Goal: Find specific page/section: Find specific page/section

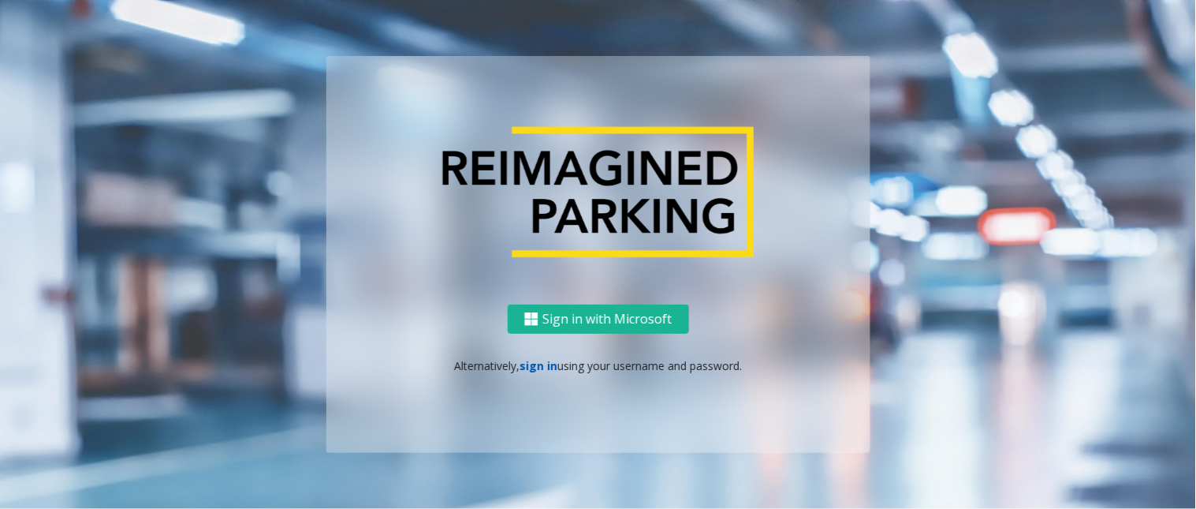
click at [537, 360] on link "sign in" at bounding box center [539, 365] width 38 height 15
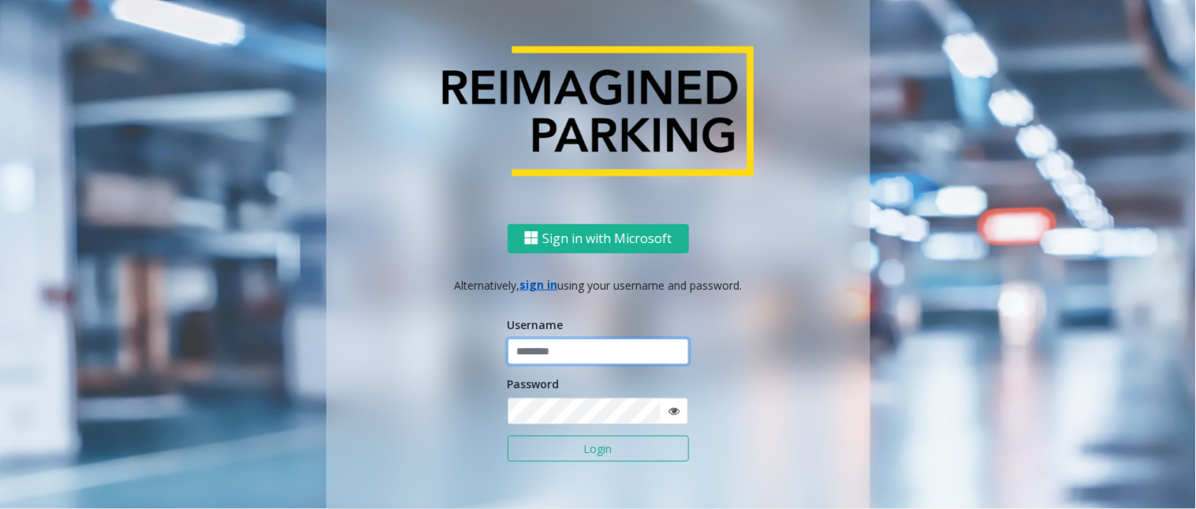
click at [537, 360] on input "text" at bounding box center [598, 351] width 181 height 27
type input "*********"
click at [548, 450] on button "Login" at bounding box center [598, 448] width 181 height 27
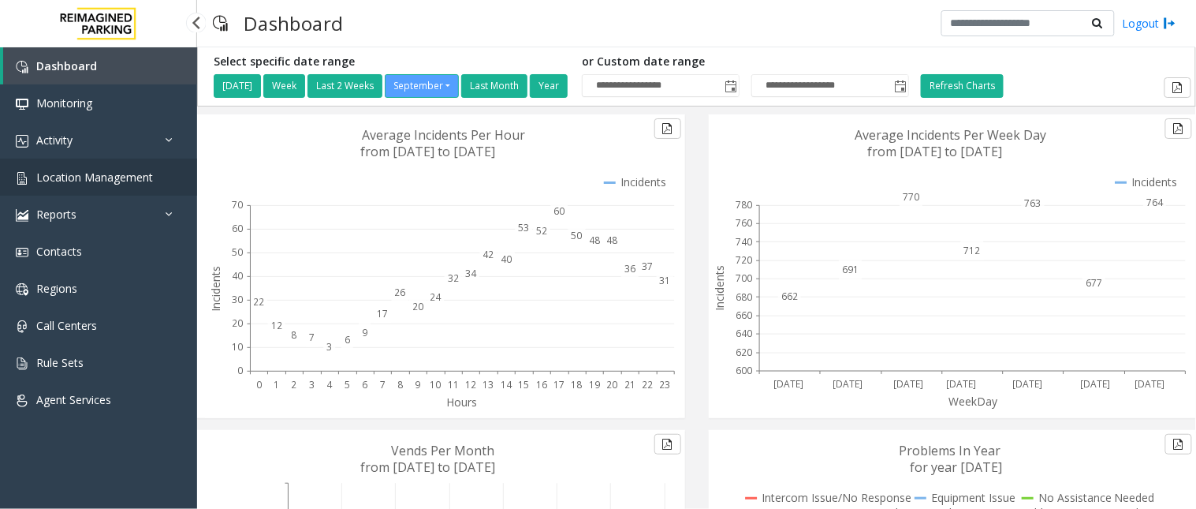
click at [103, 188] on link "Location Management" at bounding box center [98, 176] width 197 height 37
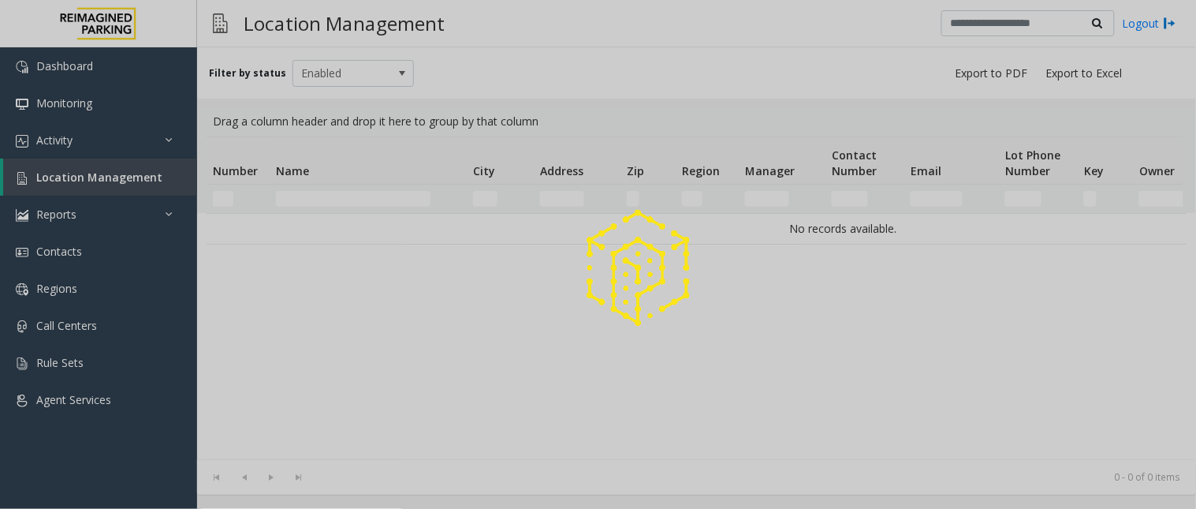
click at [334, 197] on div at bounding box center [598, 254] width 1196 height 509
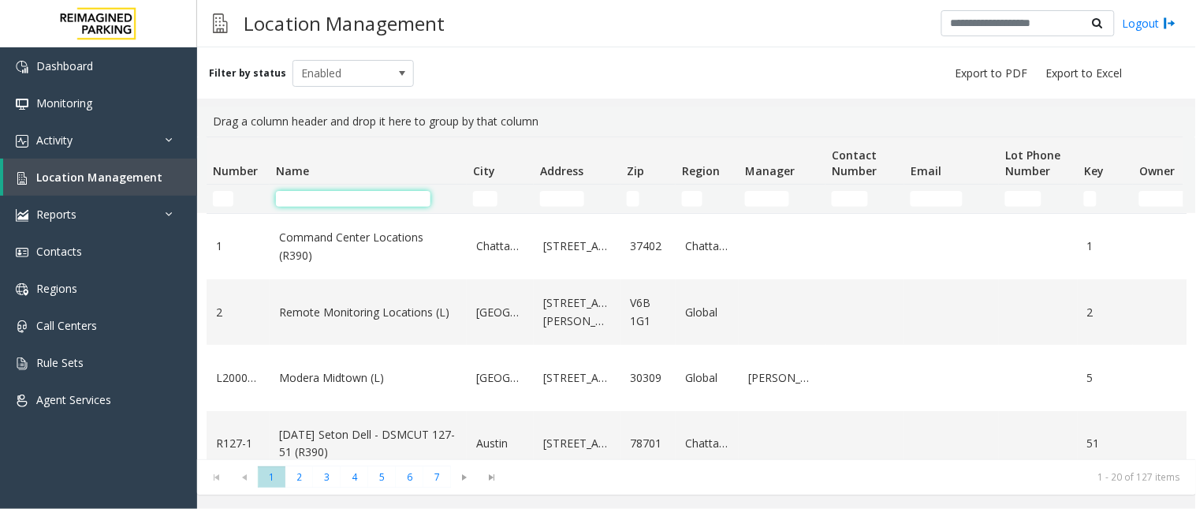
click at [334, 197] on input "Name Filter" at bounding box center [353, 199] width 155 height 16
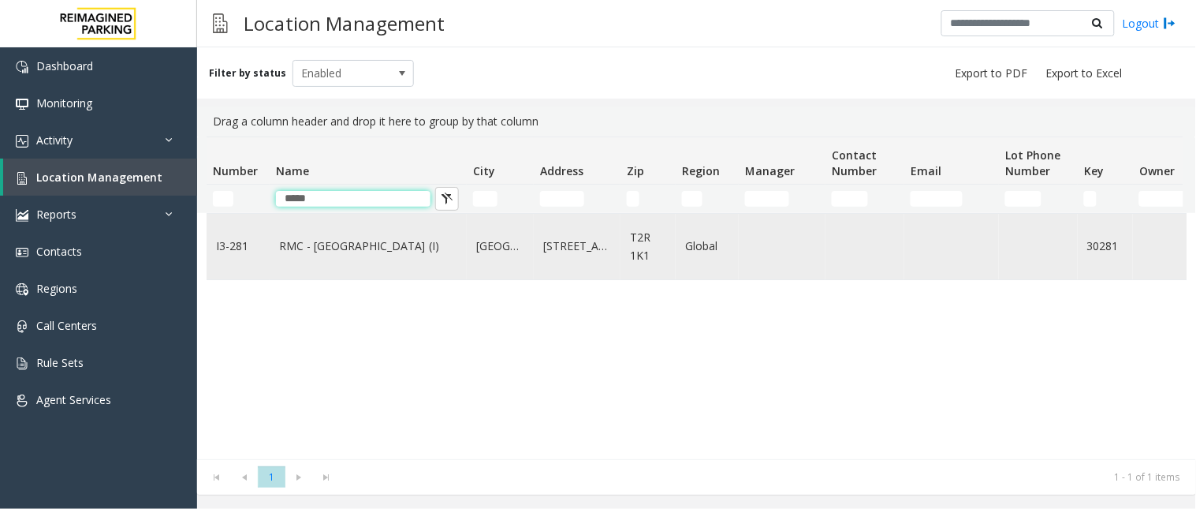
type input "*****"
click at [323, 258] on td "RMC - [GEOGRAPHIC_DATA] (I)" at bounding box center [368, 246] width 197 height 65
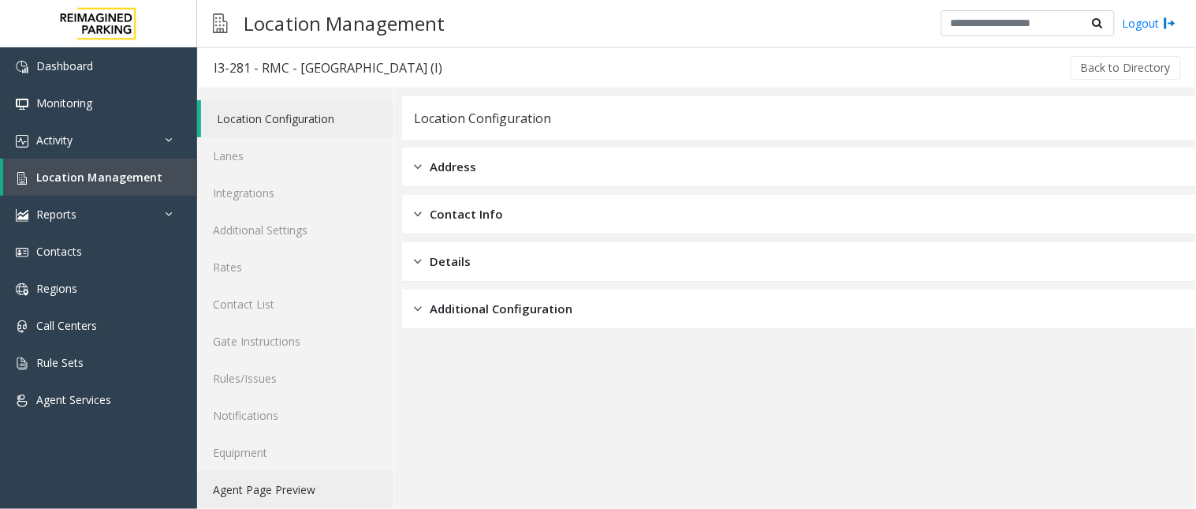
click at [270, 485] on link "Agent Page Preview" at bounding box center [295, 489] width 196 height 37
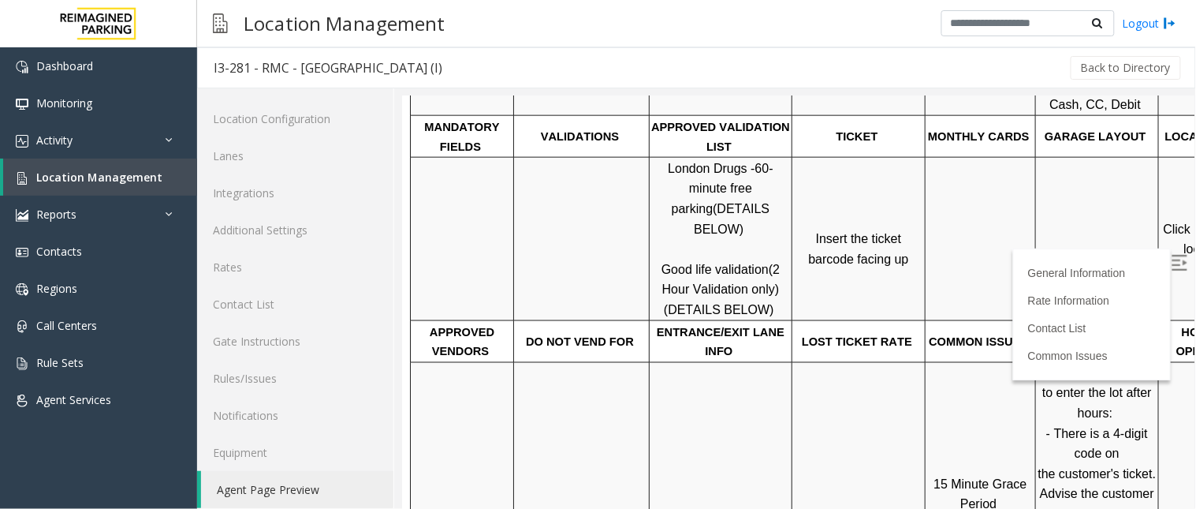
scroll to position [613, 0]
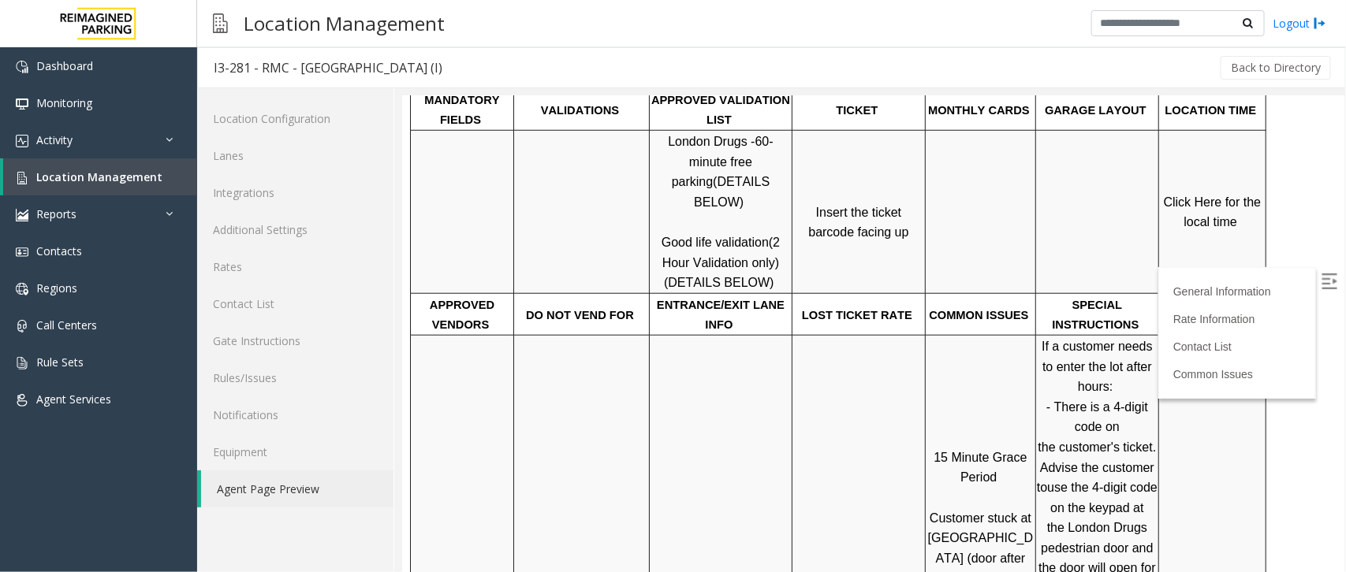
click at [1195, 203] on span "Click Here for the local time" at bounding box center [1213, 212] width 101 height 34
click at [250, 268] on link "Rates" at bounding box center [295, 266] width 196 height 37
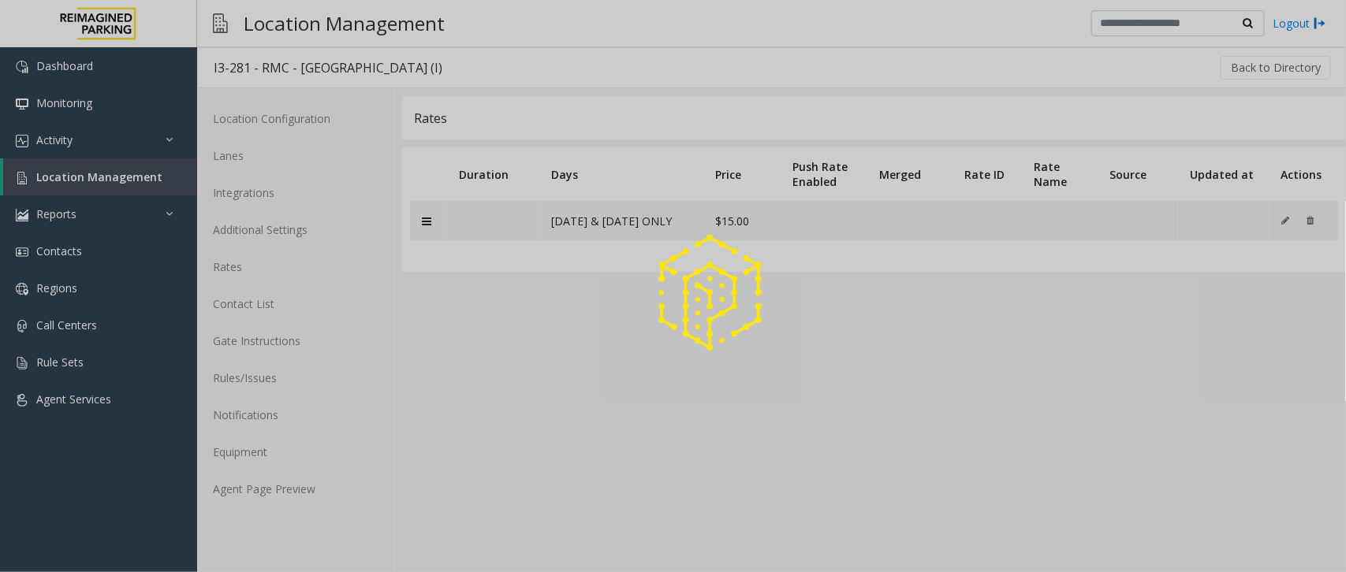
click at [246, 148] on div at bounding box center [673, 286] width 1346 height 572
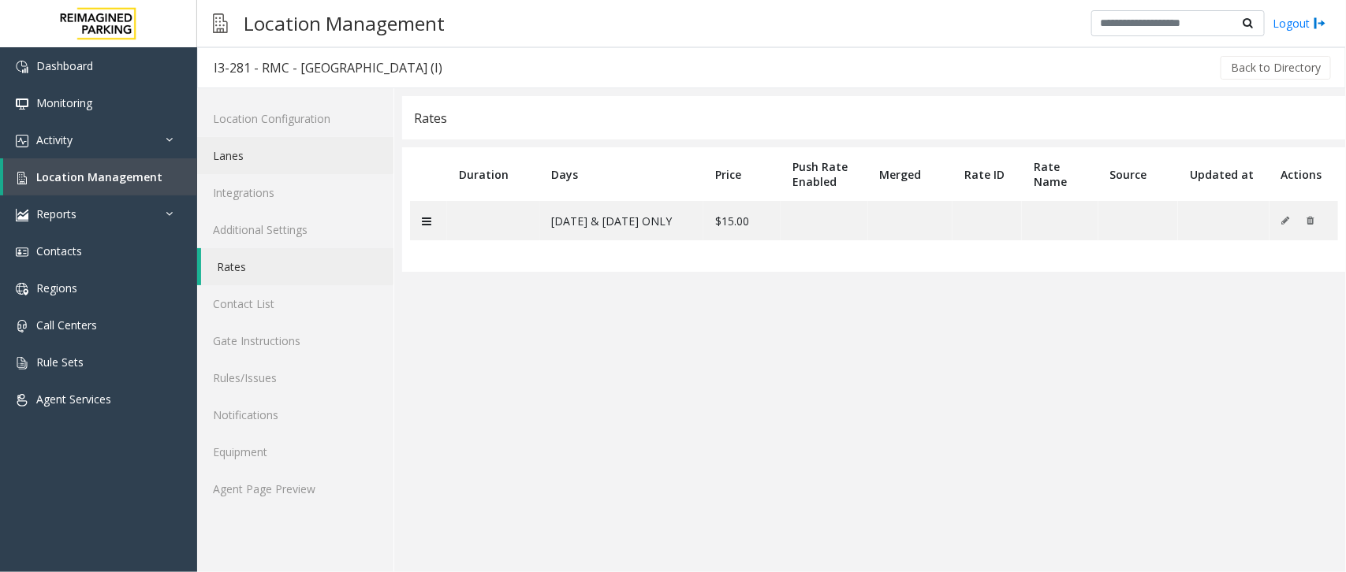
click at [239, 152] on link "Lanes" at bounding box center [295, 155] width 196 height 37
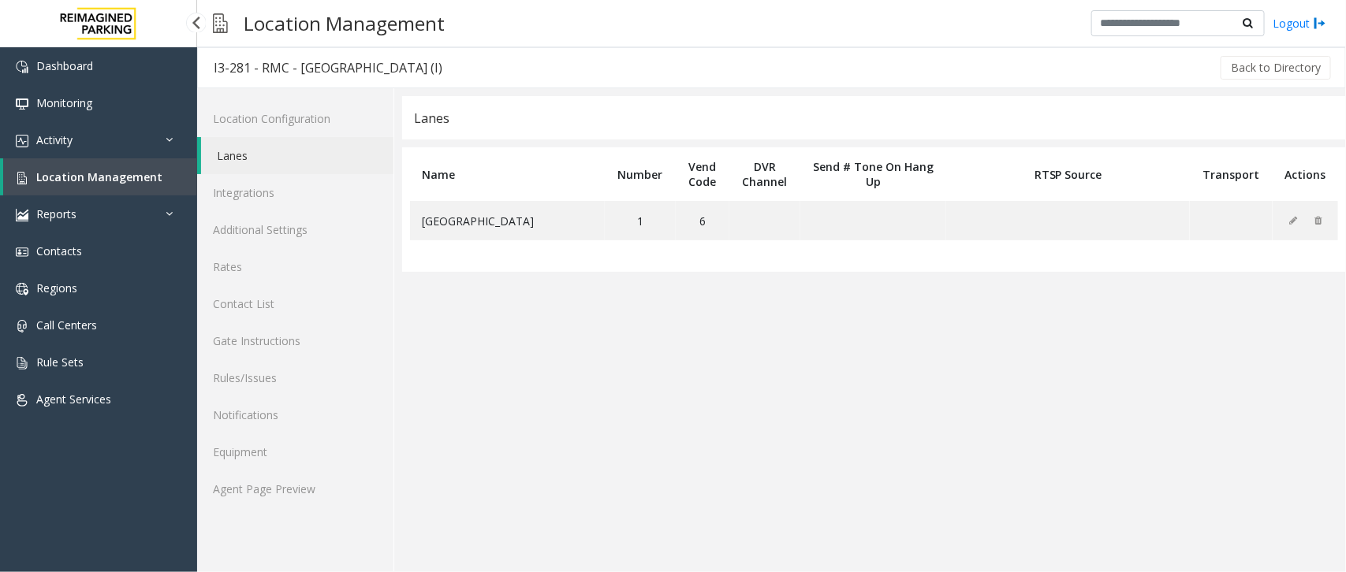
click at [72, 186] on link "Location Management" at bounding box center [100, 176] width 194 height 37
